Goal: Task Accomplishment & Management: Use online tool/utility

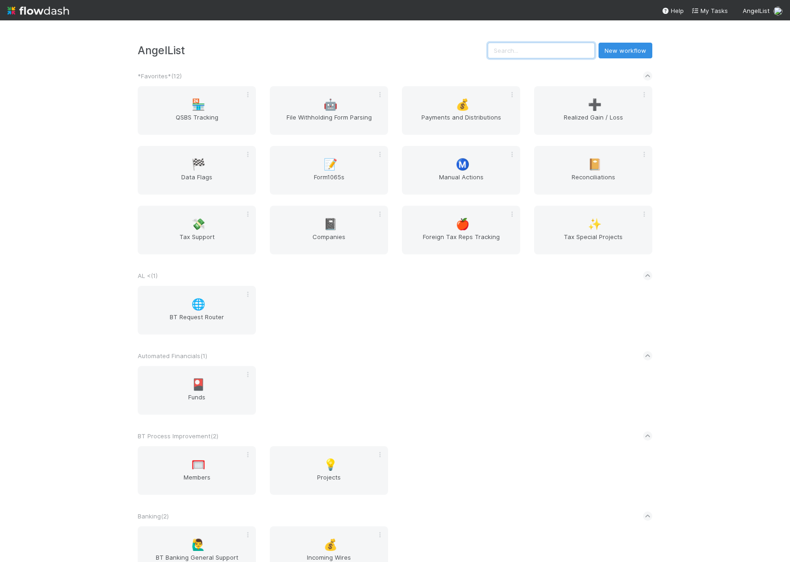
click at [545, 54] on input "text" at bounding box center [541, 51] width 107 height 16
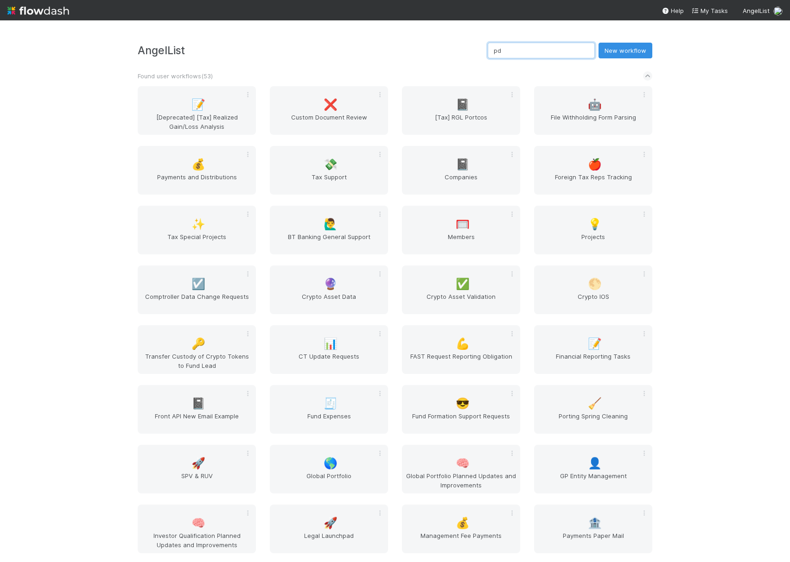
type input "pdf"
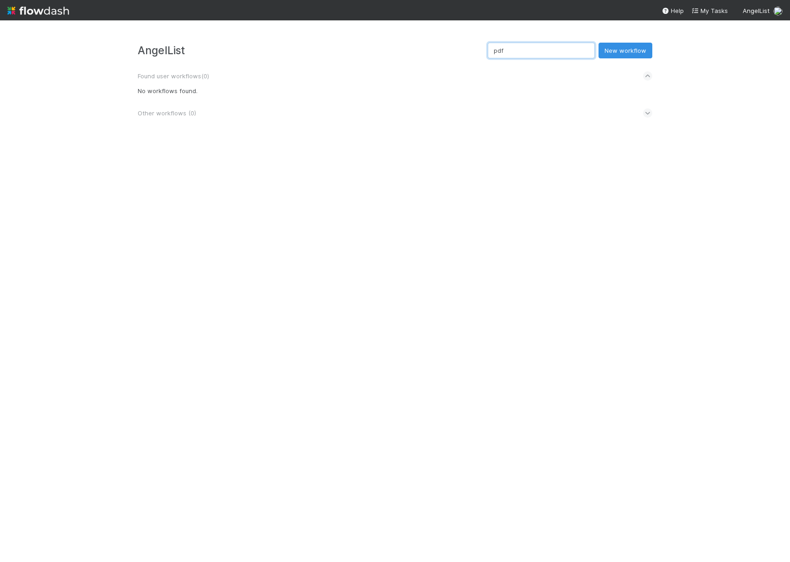
click at [542, 52] on input "pdf" at bounding box center [541, 51] width 107 height 16
type input "pars"
click at [210, 110] on div "🤖 File Withholding Form Parsing" at bounding box center [197, 110] width 118 height 49
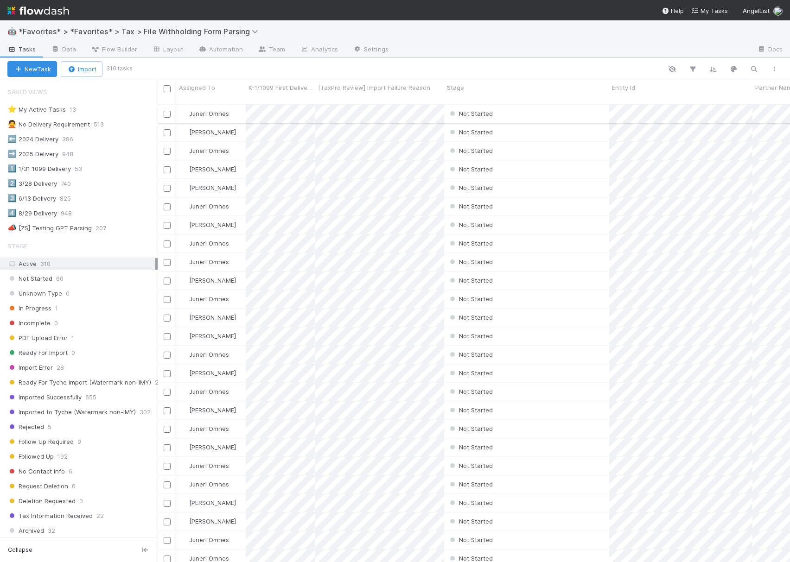
scroll to position [456, 623]
click at [755, 68] on icon "button" at bounding box center [753, 69] width 9 height 8
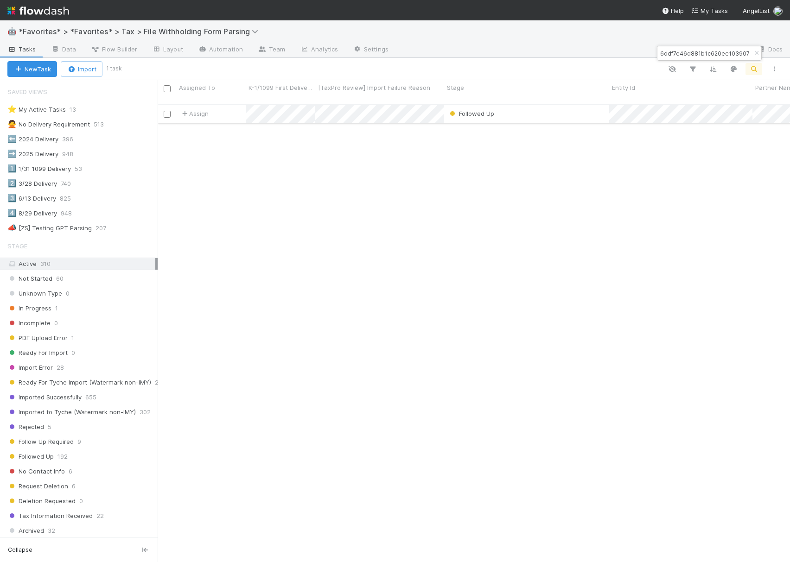
type input "44fbfc6ddf7e46d881b1c620ee103907"
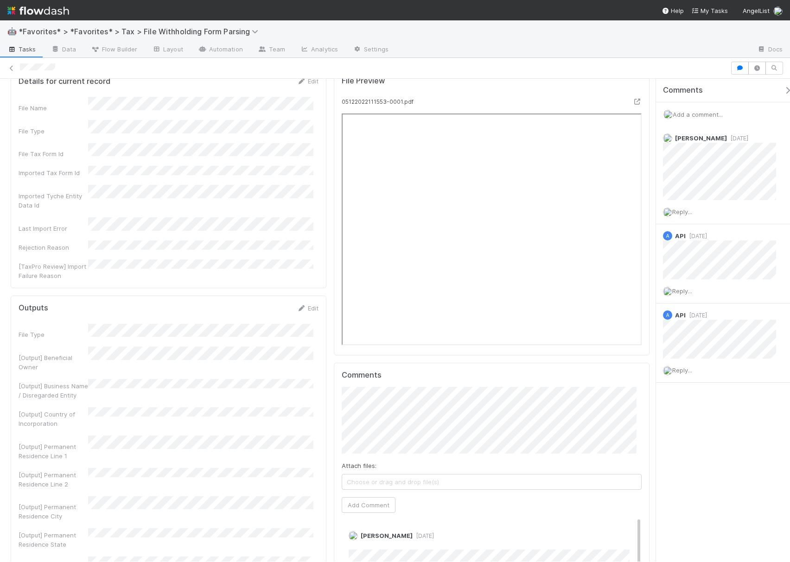
scroll to position [433, 0]
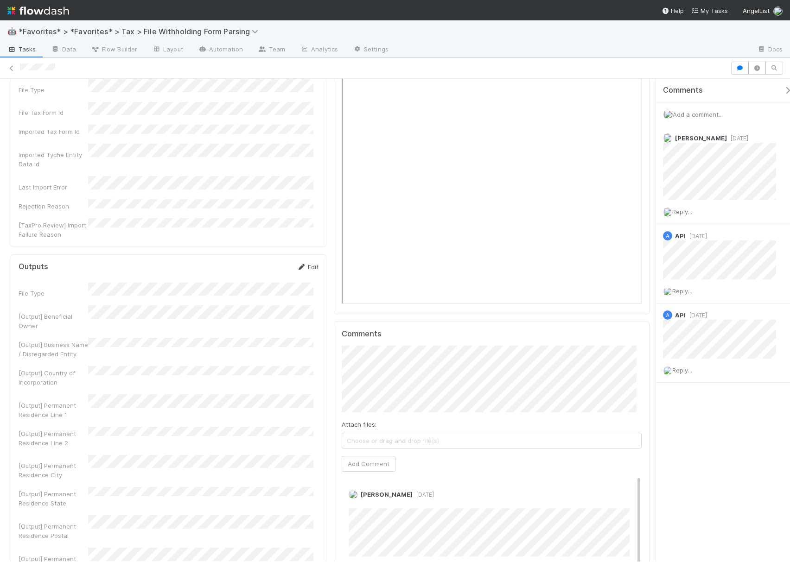
click at [304, 263] on link "Edit" at bounding box center [308, 266] width 22 height 7
click at [86, 489] on div "[Output] Permanent Residence City" at bounding box center [169, 502] width 300 height 27
click at [260, 262] on button "Save" at bounding box center [269, 270] width 26 height 16
click at [273, 199] on div "Details for current record Edit File Name File Type File Tax Form Id Imported T…" at bounding box center [169, 136] width 316 height 219
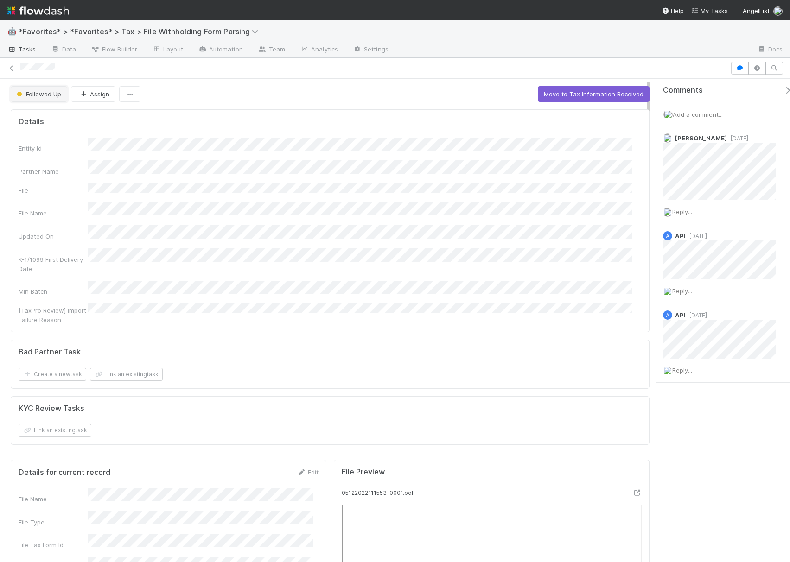
click at [30, 96] on span "Followed Up" at bounding box center [38, 93] width 46 height 7
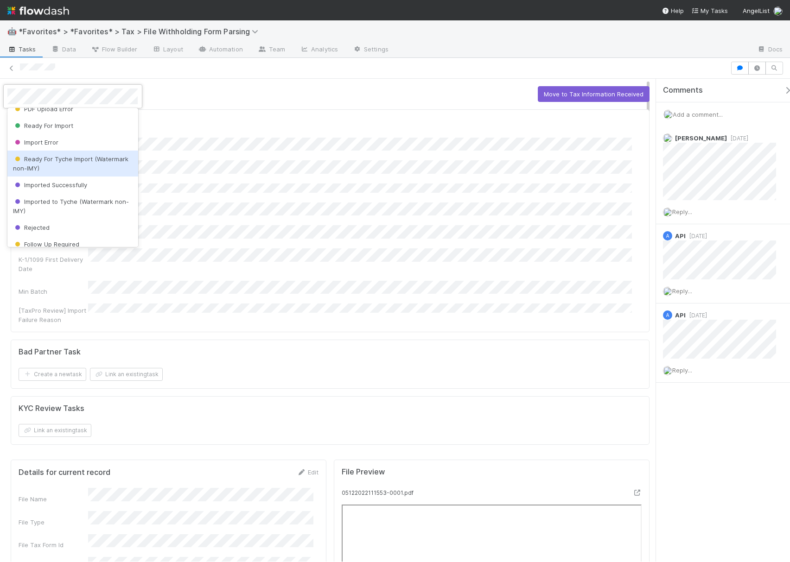
scroll to position [42, 0]
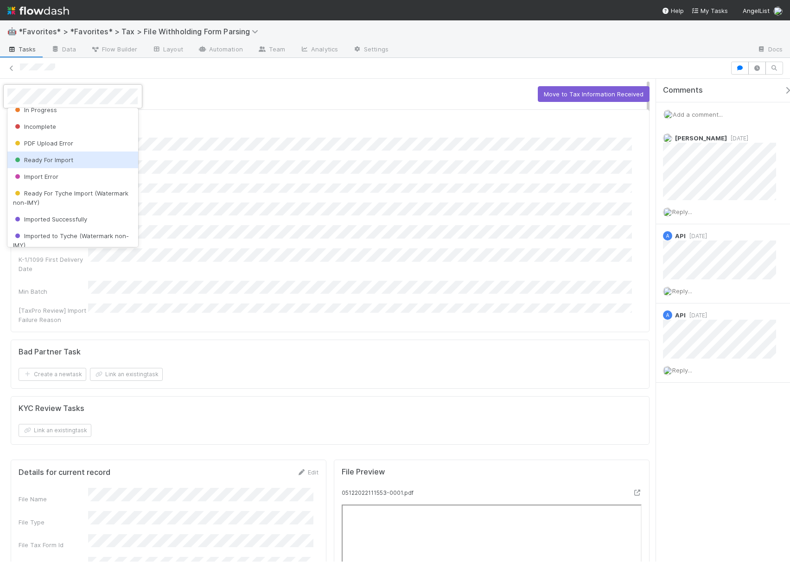
click at [96, 159] on div "Ready For Import" at bounding box center [72, 160] width 130 height 17
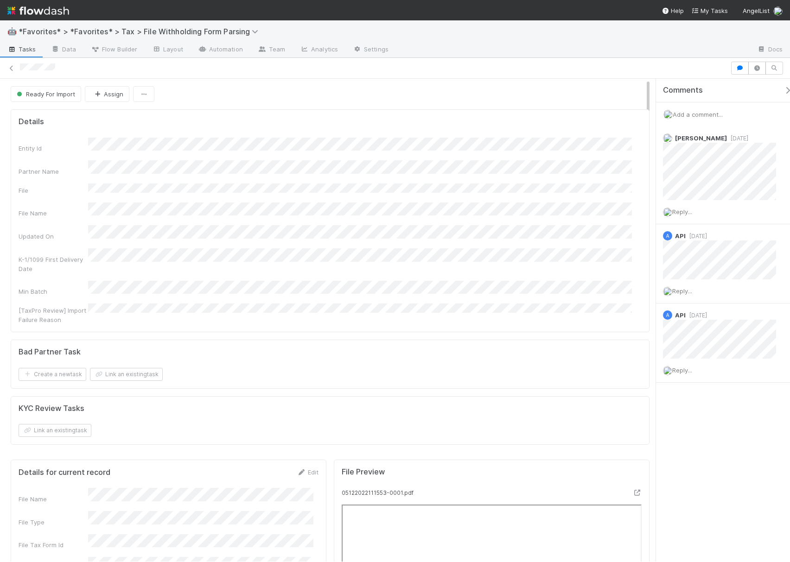
click at [391, 212] on div "Entity Id Partner Name File File Name Updated On K-1/1099 First Delivery Date M…" at bounding box center [330, 231] width 623 height 187
click at [39, 96] on span "Ready For Import" at bounding box center [45, 93] width 60 height 7
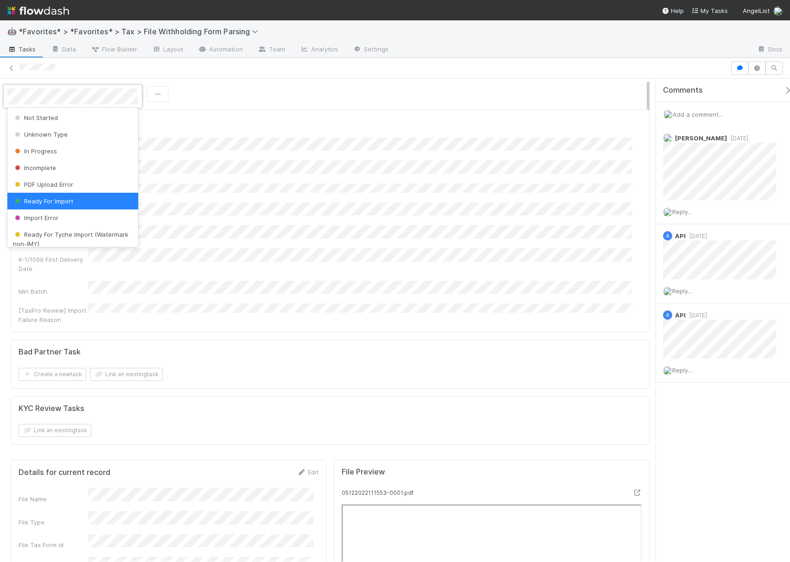
scroll to position [0, 0]
click at [88, 116] on div "Not Started" at bounding box center [72, 118] width 130 height 17
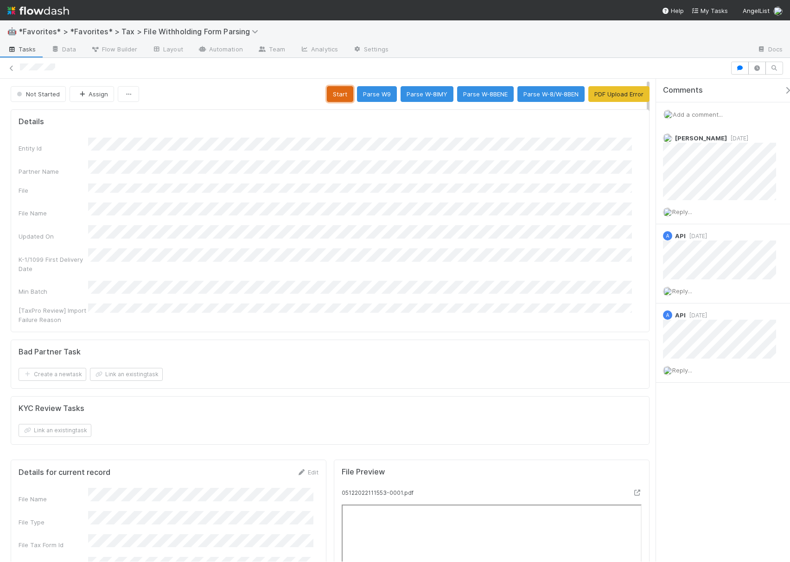
click at [334, 98] on button "Start" at bounding box center [340, 94] width 26 height 16
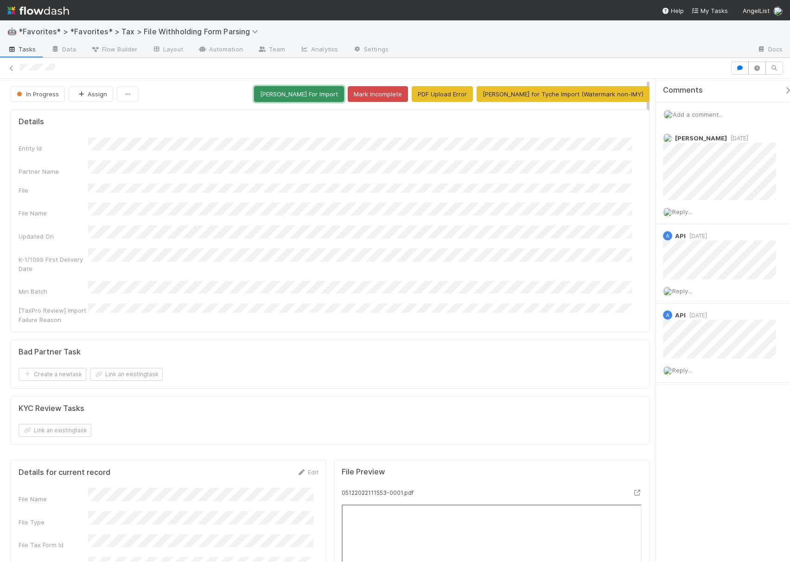
click at [296, 96] on button "[PERSON_NAME] For Import" at bounding box center [299, 94] width 90 height 16
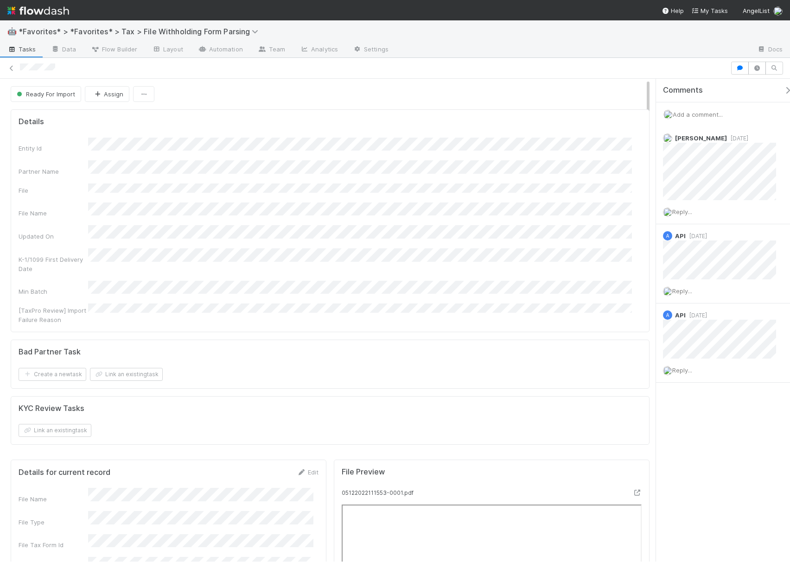
click at [698, 114] on span "Add a comment..." at bounding box center [698, 114] width 50 height 7
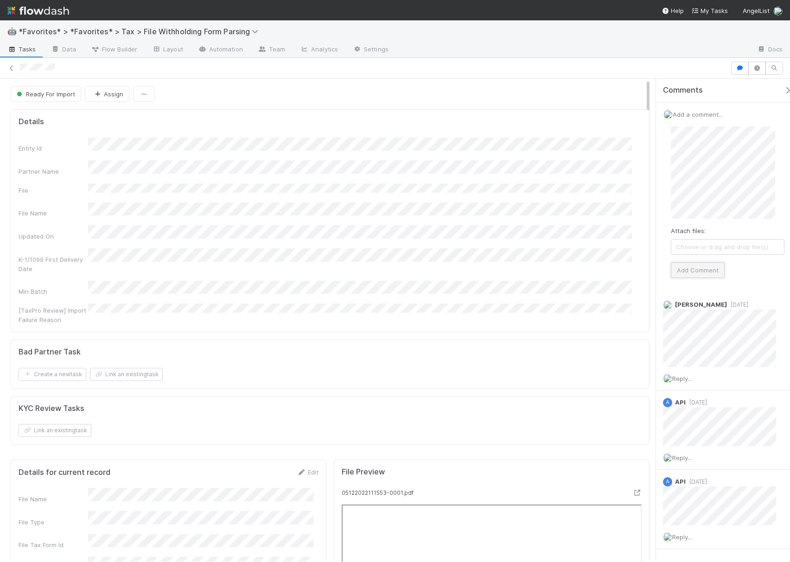
click at [707, 271] on button "Add Comment" at bounding box center [698, 270] width 54 height 16
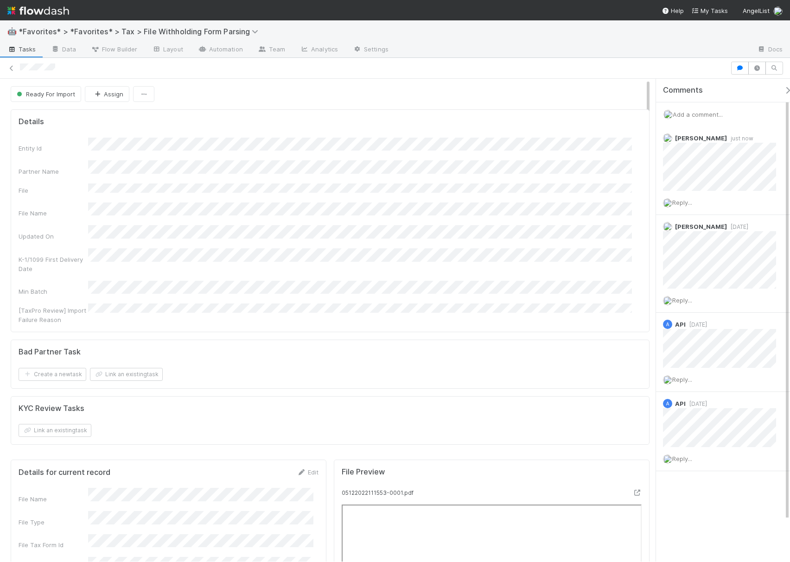
click at [295, 210] on div "Entity Id Partner Name File File Name Updated On K-1/1099 First Delivery Date M…" at bounding box center [330, 231] width 623 height 187
click at [14, 70] on icon at bounding box center [11, 68] width 9 height 6
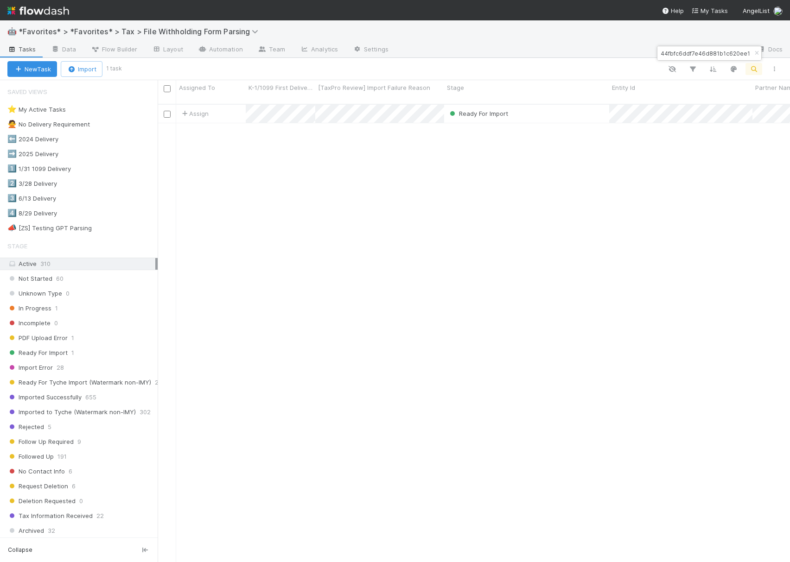
scroll to position [456, 623]
click at [486, 110] on span "Ready For Import" at bounding box center [483, 113] width 49 height 7
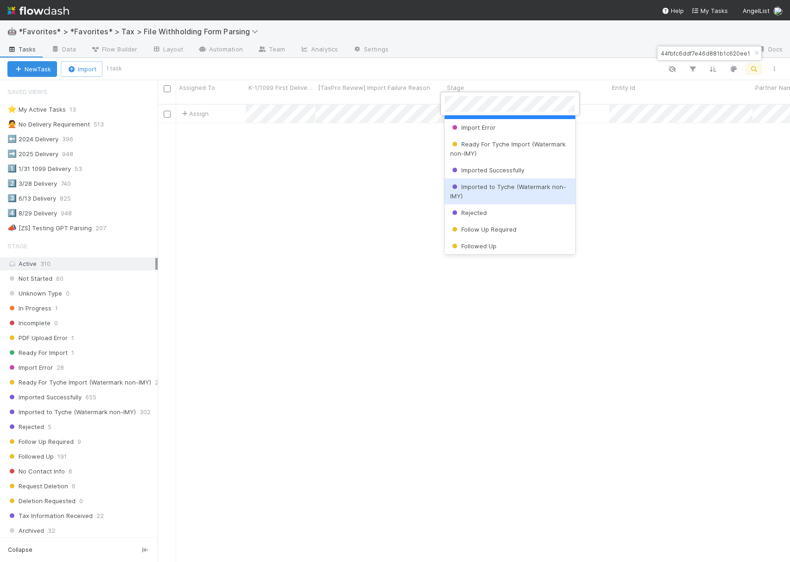
scroll to position [123, 0]
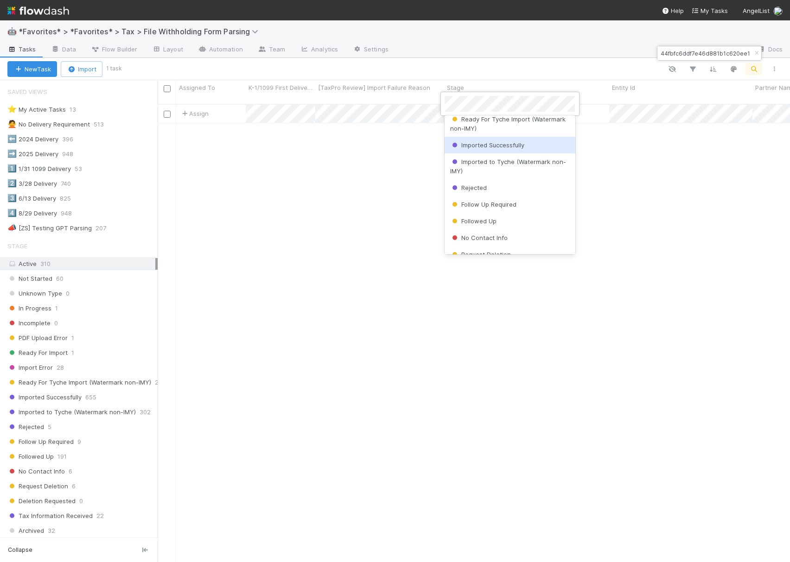
click at [512, 143] on span "Imported Successfully" at bounding box center [487, 144] width 74 height 7
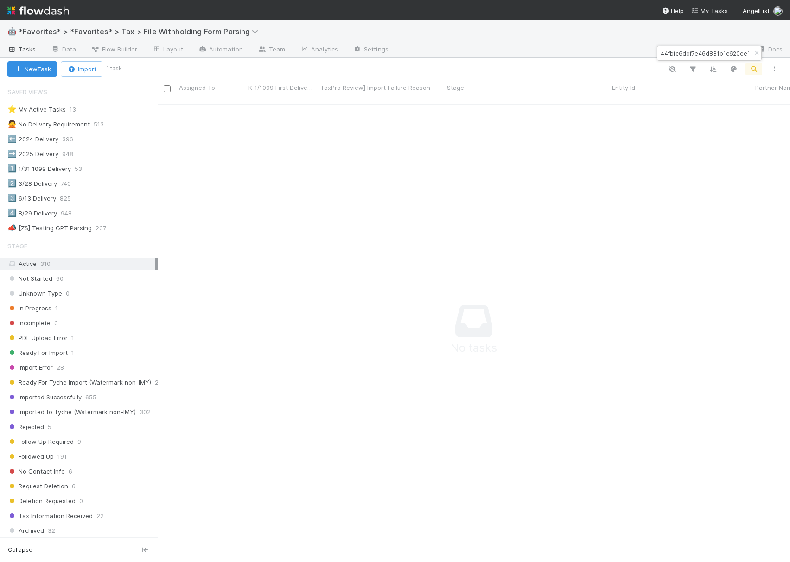
scroll to position [447, 614]
click at [702, 54] on input "44fbfc6ddf7e46d881b1c620ee103907" at bounding box center [705, 53] width 93 height 11
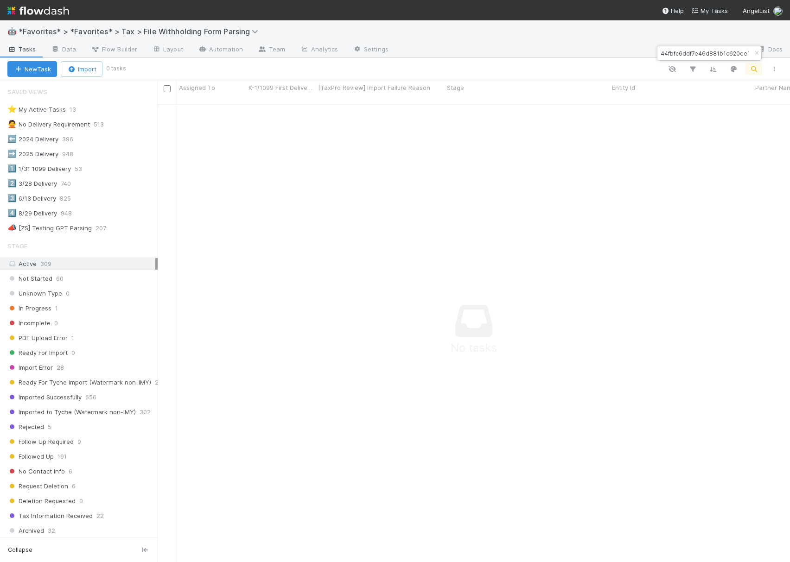
paste input "d572c7f9b79f494bb08f3c3c74b7f749"
type input "d572c7f9b79f494bb08f3c3c74b7f749"
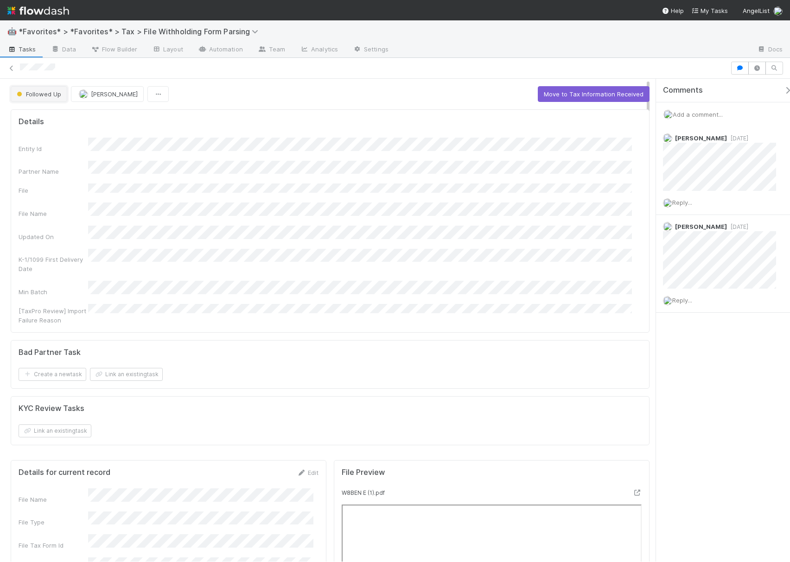
click at [50, 98] on button "Followed Up" at bounding box center [39, 94] width 57 height 16
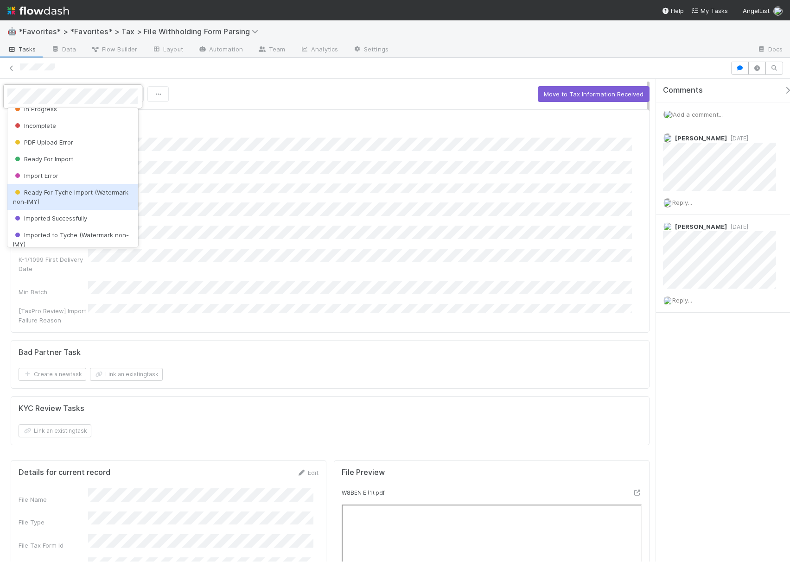
scroll to position [42, 0]
click at [72, 192] on span "Ready For Tyche Import (Watermark non-IMY)" at bounding box center [70, 198] width 115 height 17
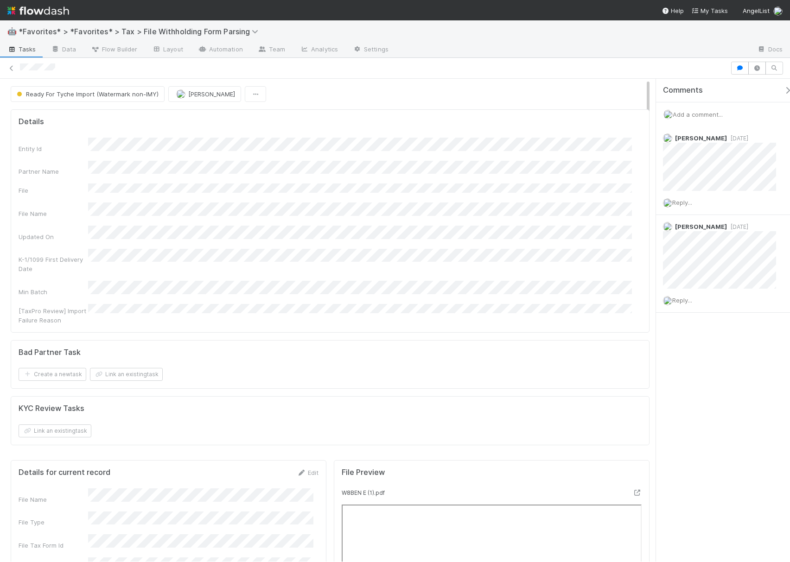
click at [703, 115] on span "Add a comment..." at bounding box center [698, 114] width 50 height 7
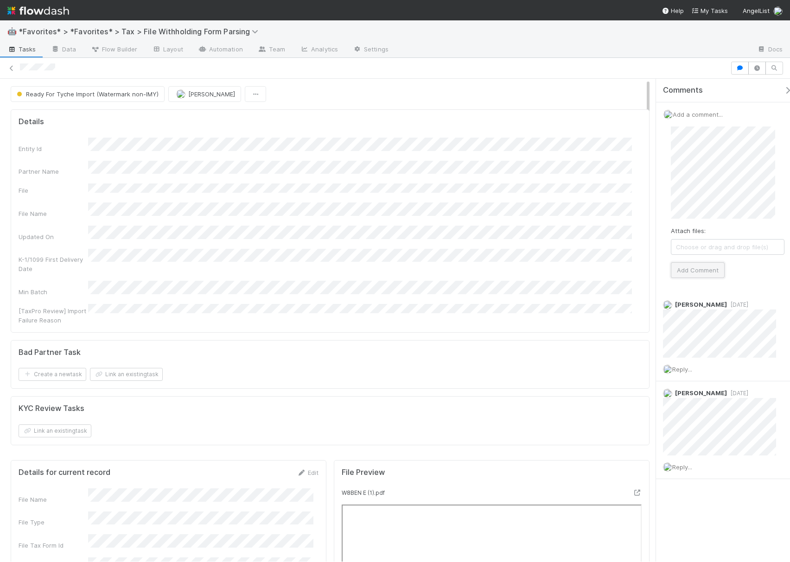
click at [694, 271] on button "Add Comment" at bounding box center [698, 270] width 54 height 16
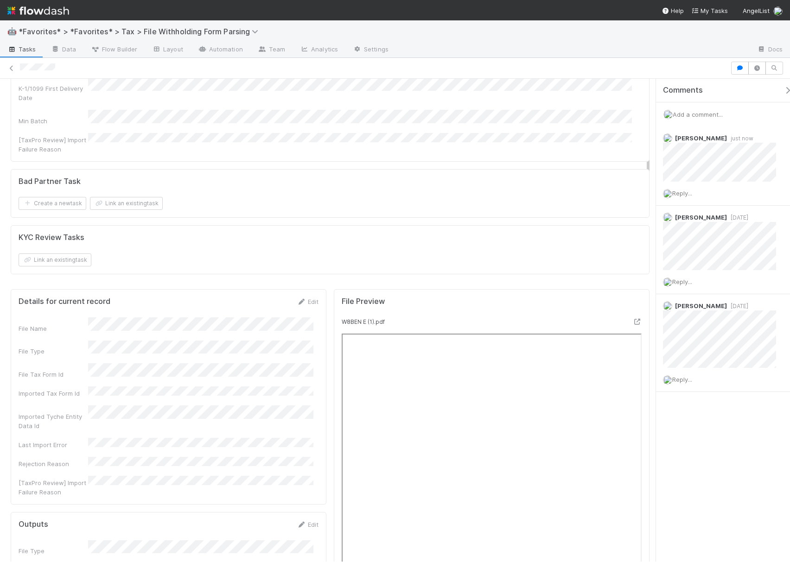
scroll to position [0, 0]
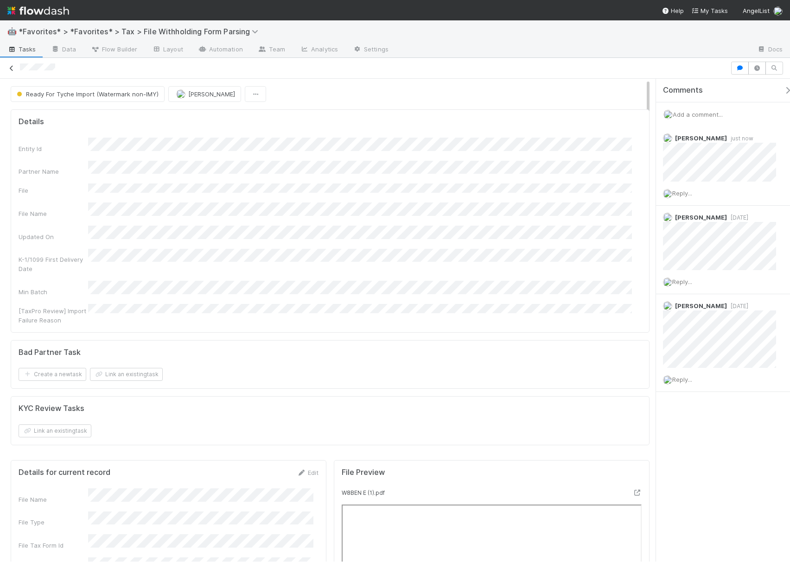
click at [9, 69] on icon at bounding box center [11, 68] width 9 height 6
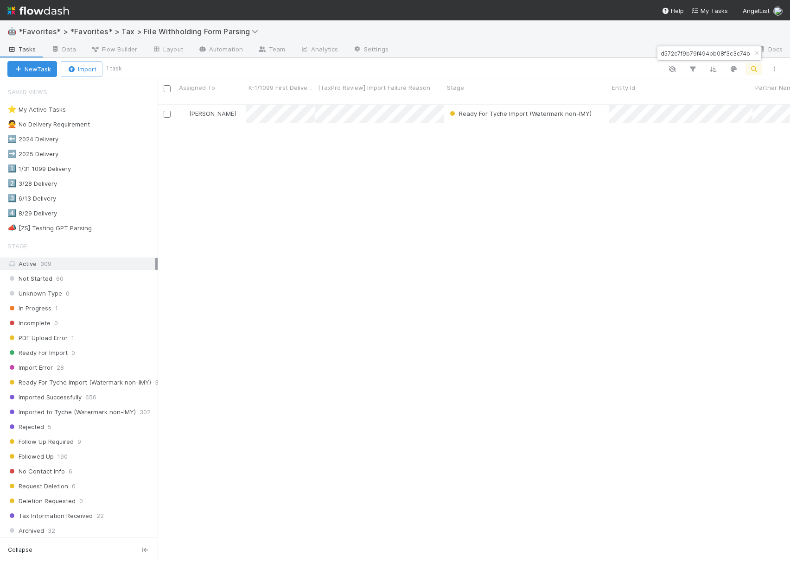
scroll to position [456, 623]
click at [711, 59] on div "d572c7f9b79f494bb08f3c3c74b7f749" at bounding box center [709, 53] width 104 height 14
click at [708, 51] on input "d572c7f9b79f494bb08f3c3c74b7f749" at bounding box center [705, 53] width 93 height 11
paste input "887565bbefe04601b6f4bfcb1270bddf"
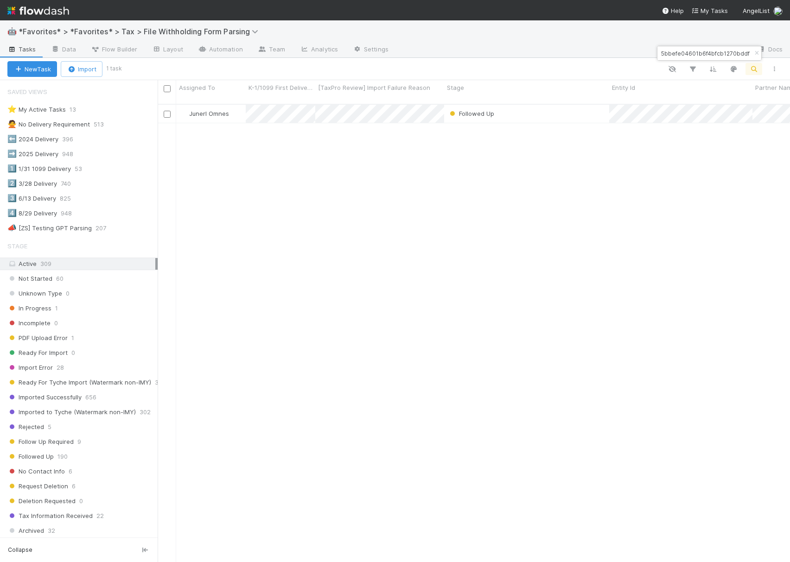
type input "887565bbefe04601b6f4bfcb1270bddf"
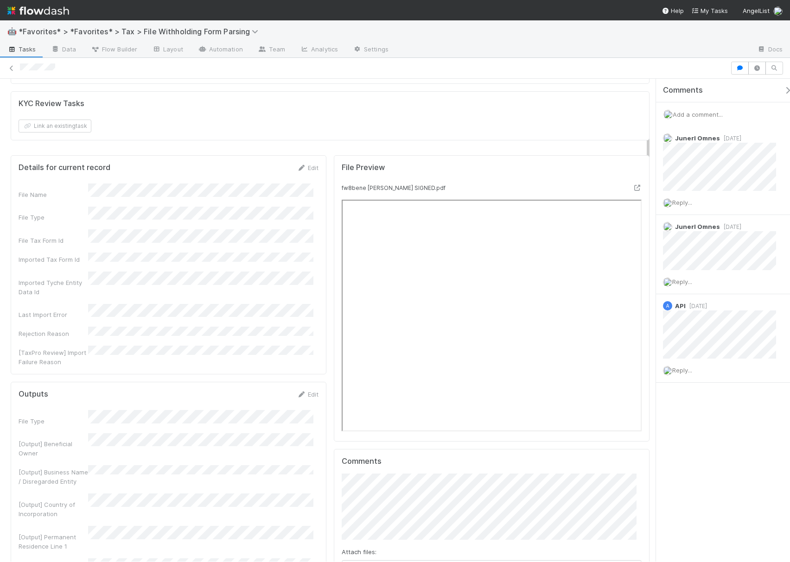
scroll to position [309, 0]
click at [708, 111] on span "Add a comment..." at bounding box center [698, 114] width 50 height 7
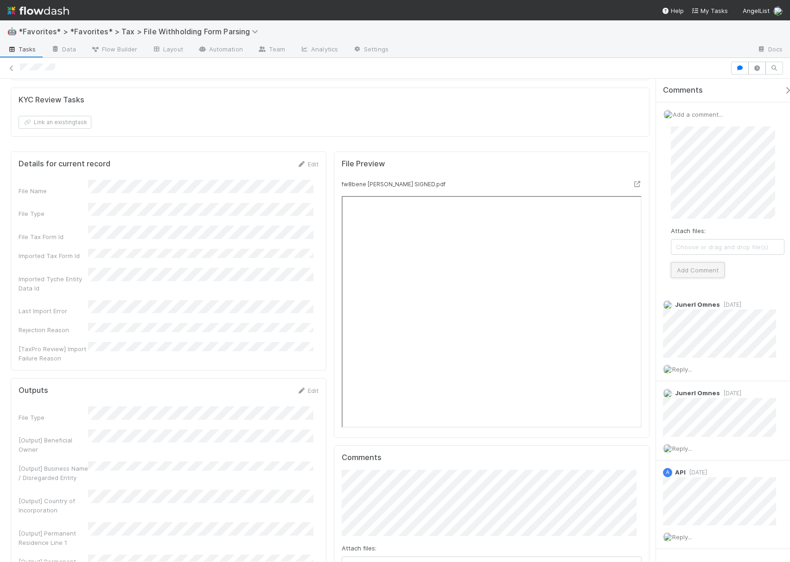
click at [693, 269] on button "Add Comment" at bounding box center [698, 270] width 54 height 16
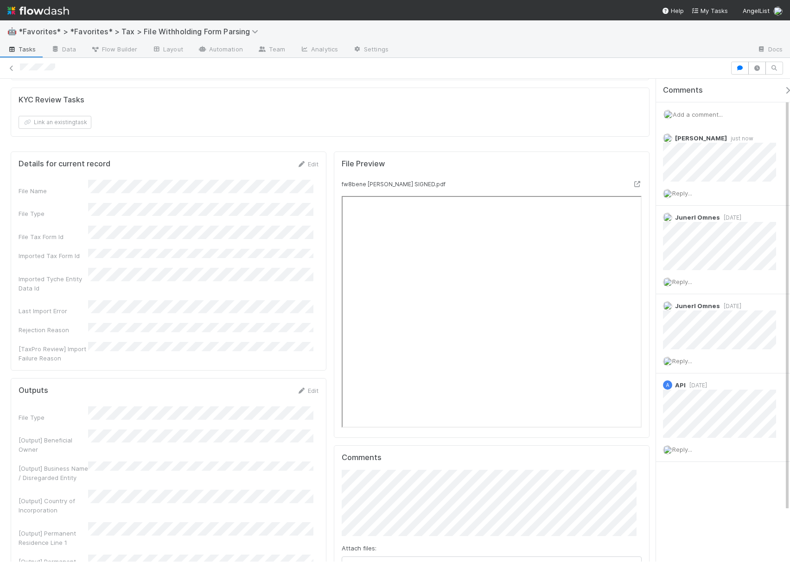
scroll to position [0, 0]
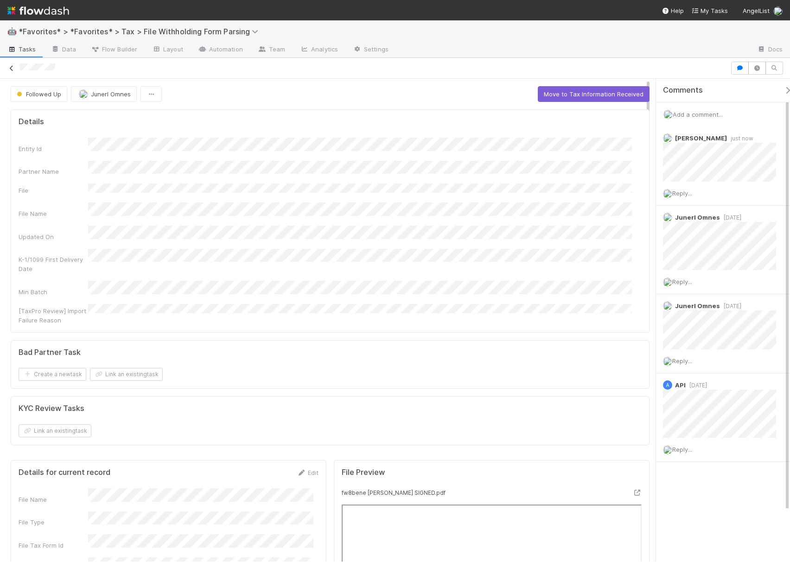
click at [13, 66] on icon at bounding box center [11, 68] width 9 height 6
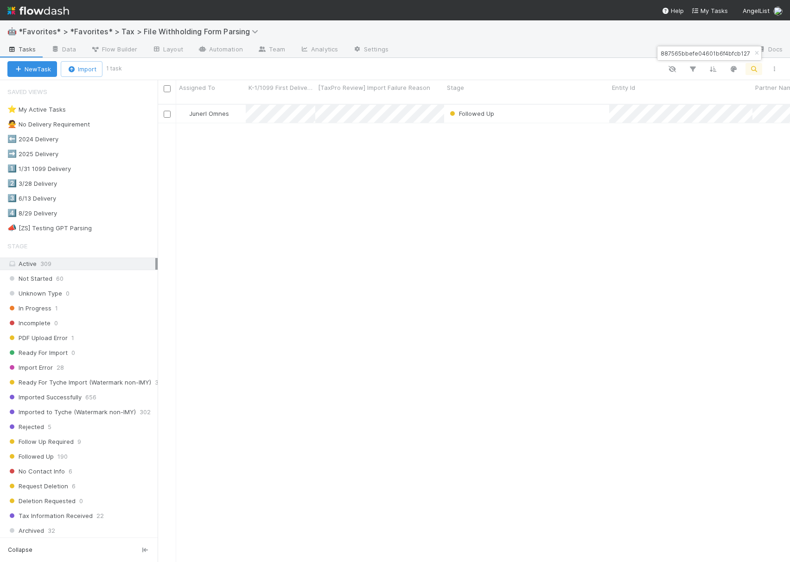
scroll to position [456, 623]
click at [715, 53] on input "887565bbefe04601b6f4bfcb1270bddf" at bounding box center [705, 53] width 93 height 11
click at [715, 52] on input "887565bbefe04601b6f4bfcb1270bddf" at bounding box center [705, 53] width 93 height 11
paste input "ac928222dc024736930358473a28f5ed"
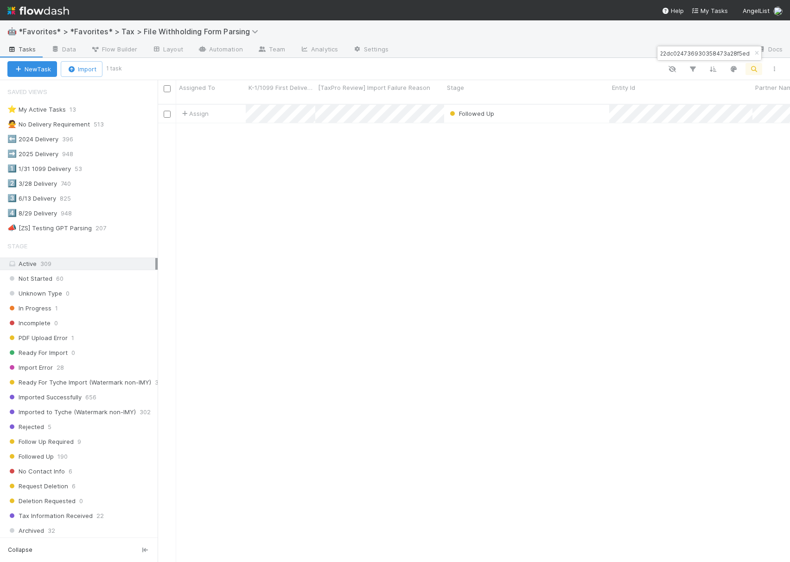
type input "ac928222dc024736930358473a28f5ed"
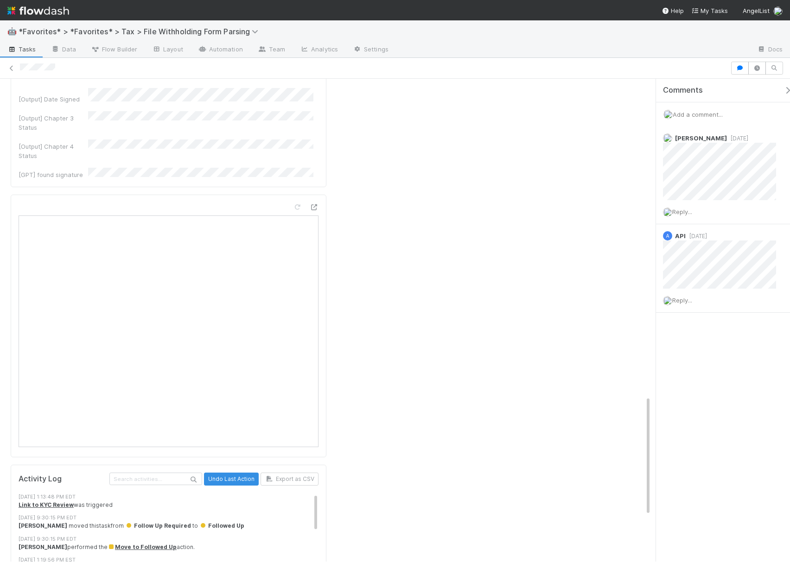
scroll to position [1461, 0]
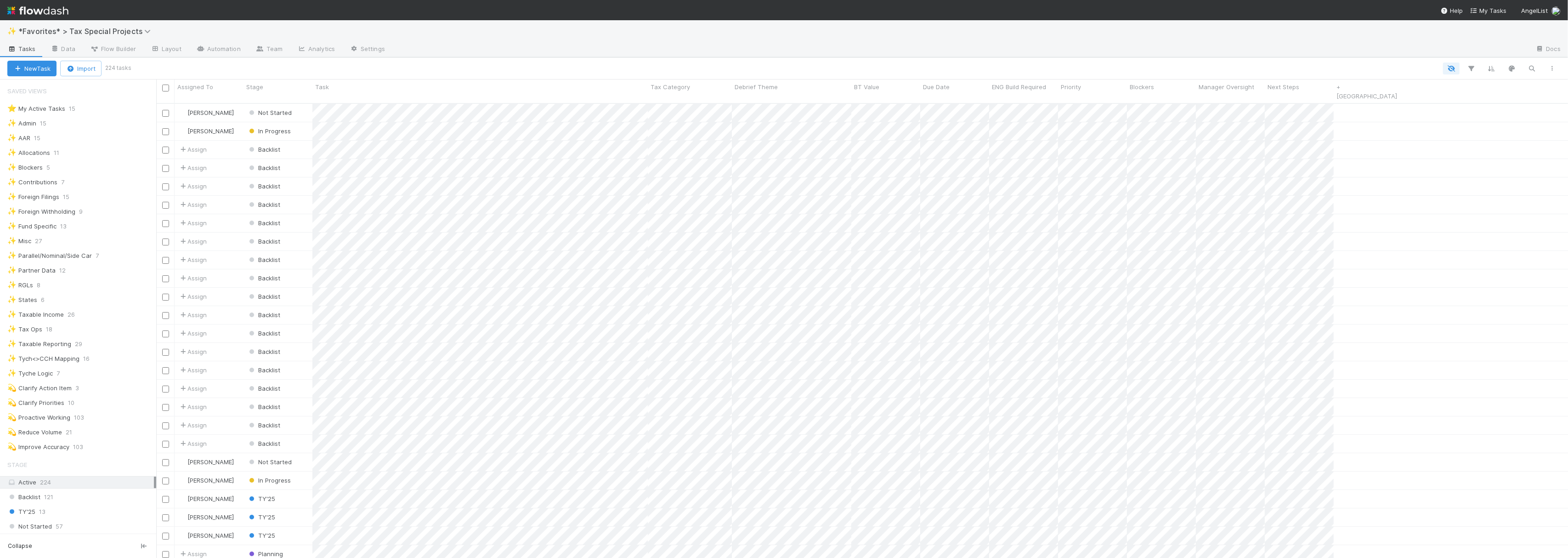
scroll to position [453, 1403]
click at [38, 201] on div "✨ Foreign Filings" at bounding box center [33, 197] width 52 height 12
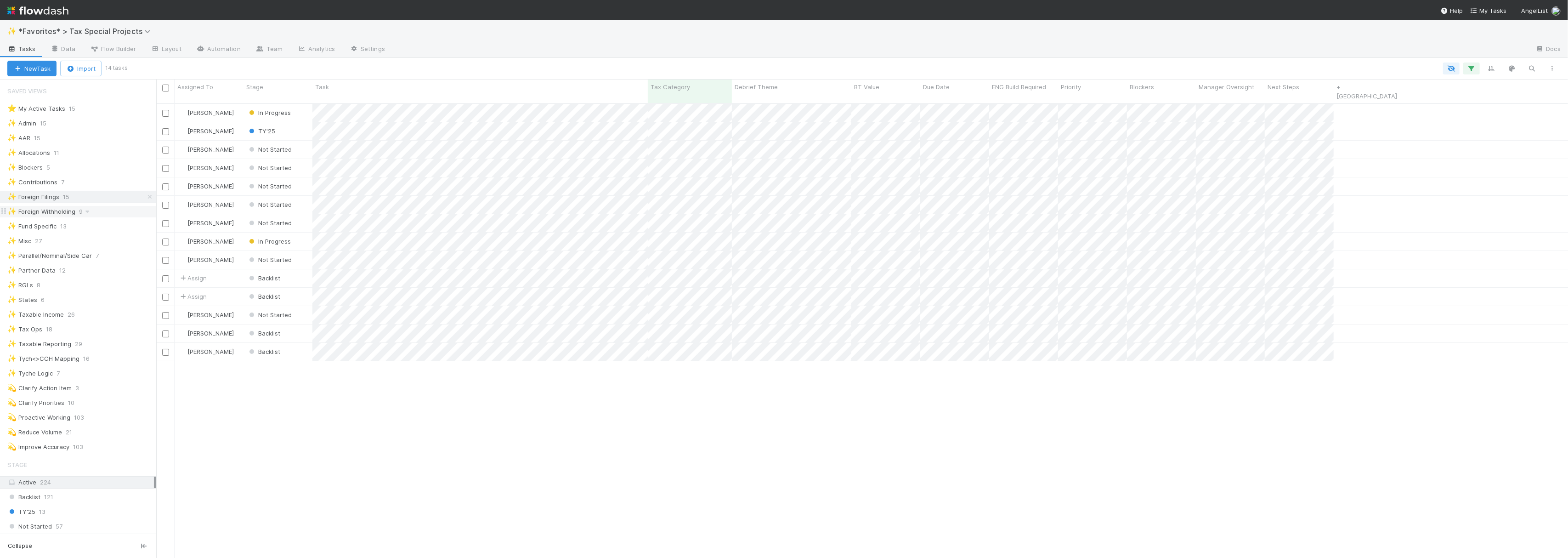
click at [107, 215] on div "✨ Foreign Withholding 9" at bounding box center [81, 212] width 149 height 12
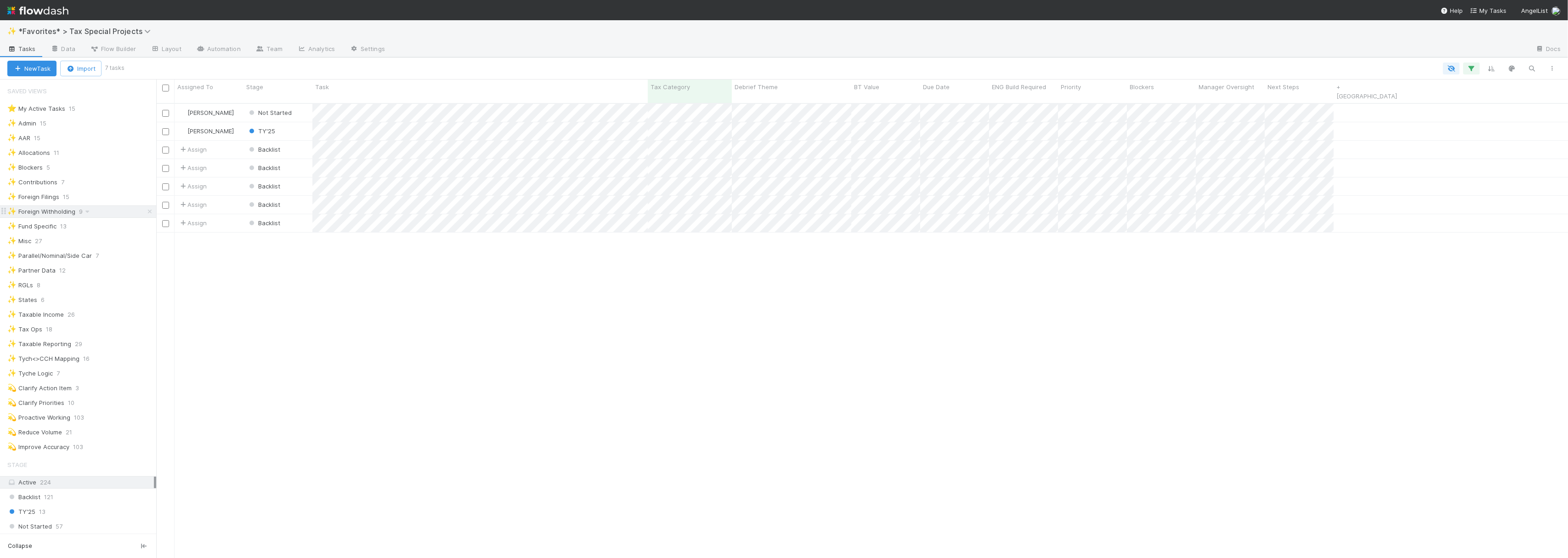
scroll to position [453, 1403]
